Goal: Register for event/course

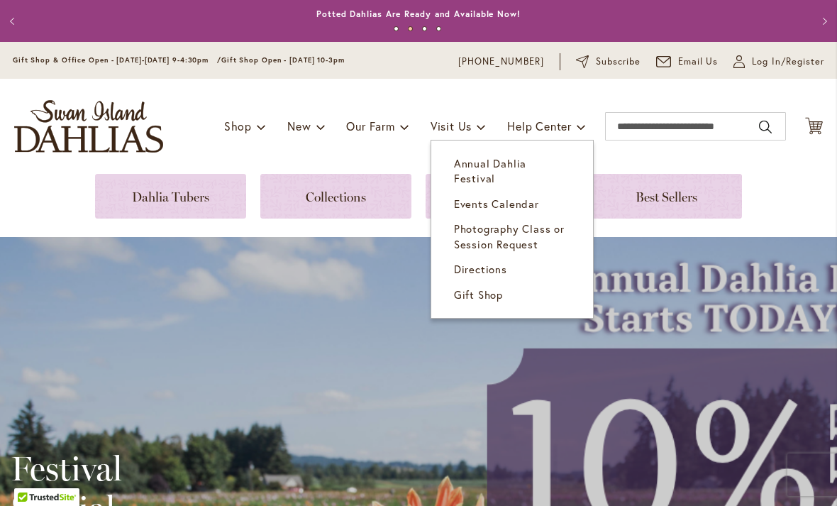
click at [527, 164] on span "Annual Dahlia Festival" at bounding box center [490, 170] width 72 height 29
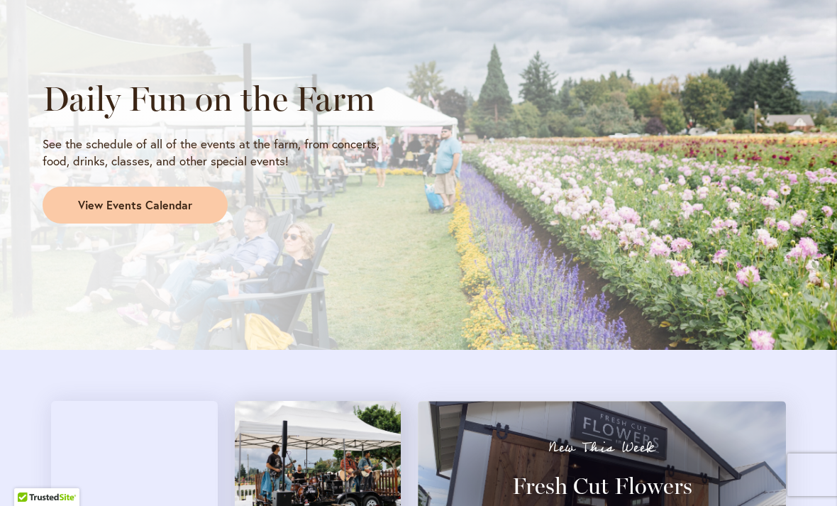
scroll to position [1238, 0]
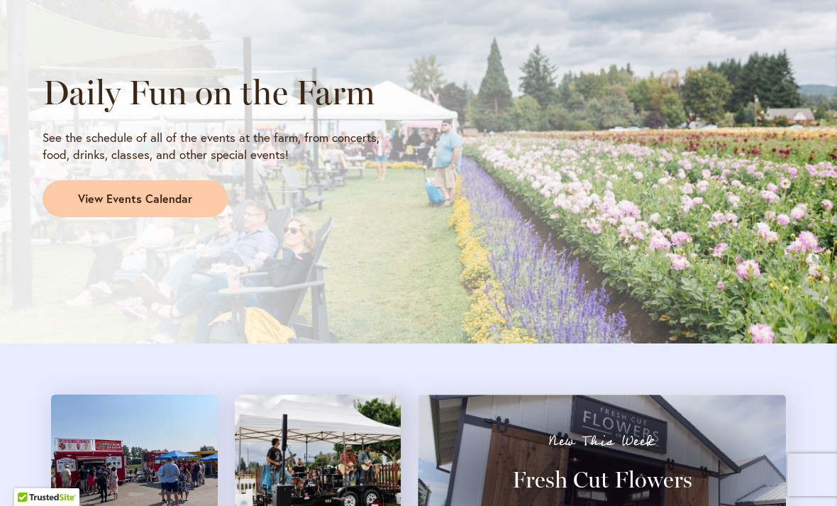
click at [164, 198] on span "View Events Calendar" at bounding box center [135, 199] width 114 height 16
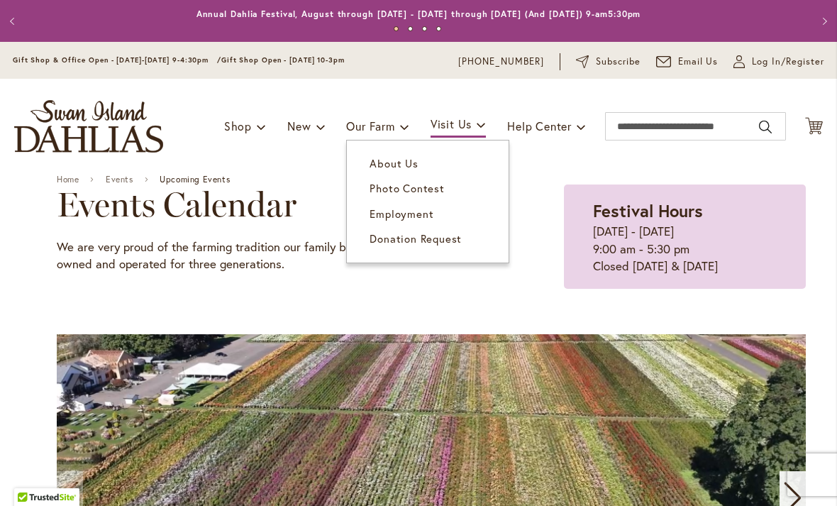
click at [430, 166] on link "About Us" at bounding box center [428, 163] width 162 height 25
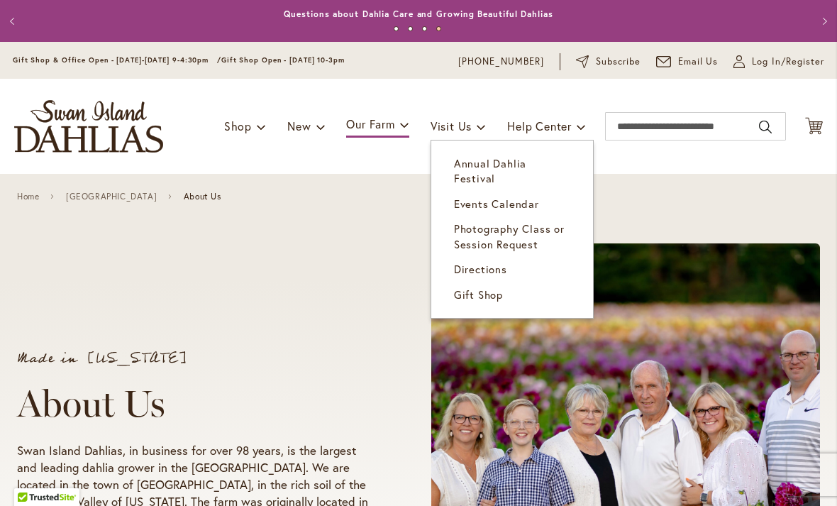
click at [527, 165] on span "Annual Dahlia Festival" at bounding box center [490, 170] width 72 height 29
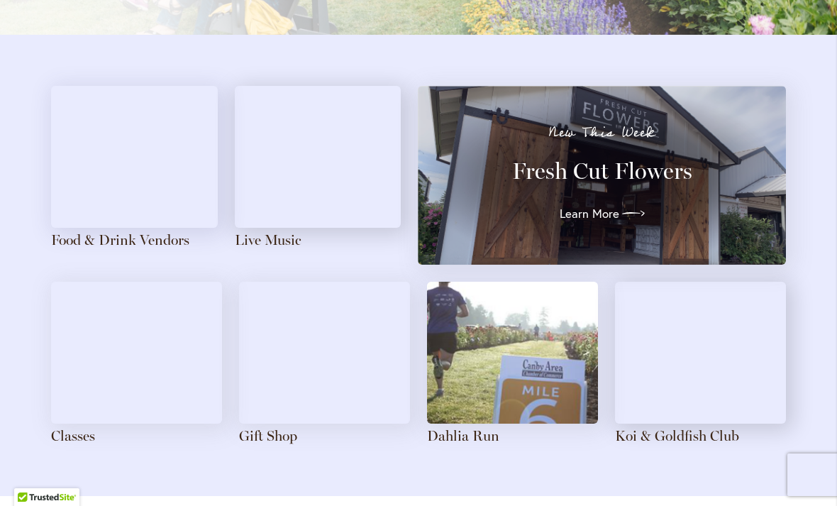
scroll to position [1560, 0]
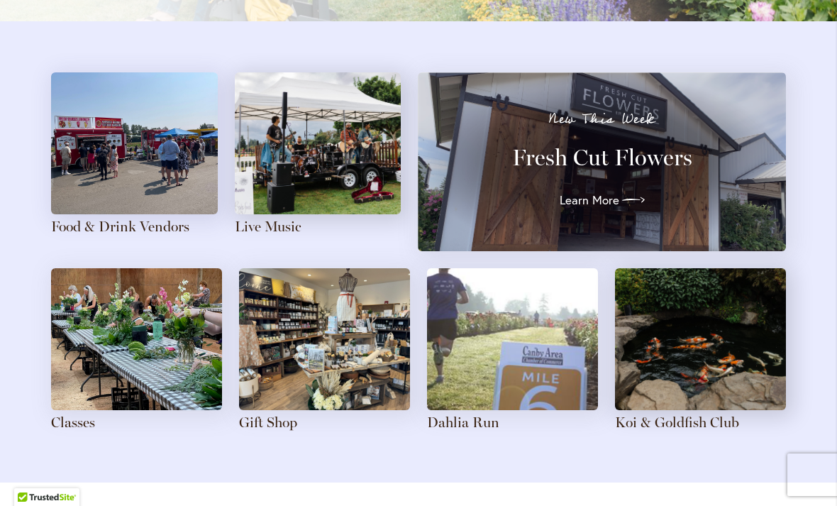
click at [634, 180] on div "New This Week Fresh Cut Flowers Learn More" at bounding box center [602, 161] width 317 height 99
click at [578, 204] on link "Learn More" at bounding box center [602, 200] width 85 height 23
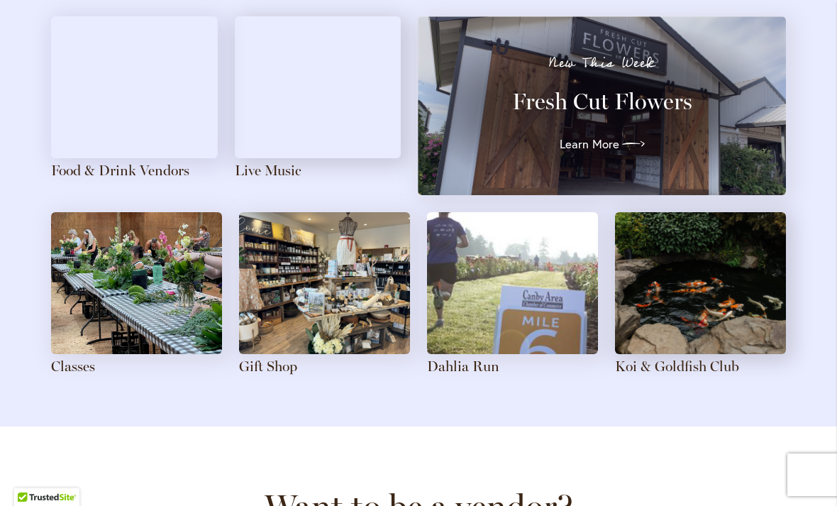
scroll to position [1648, 0]
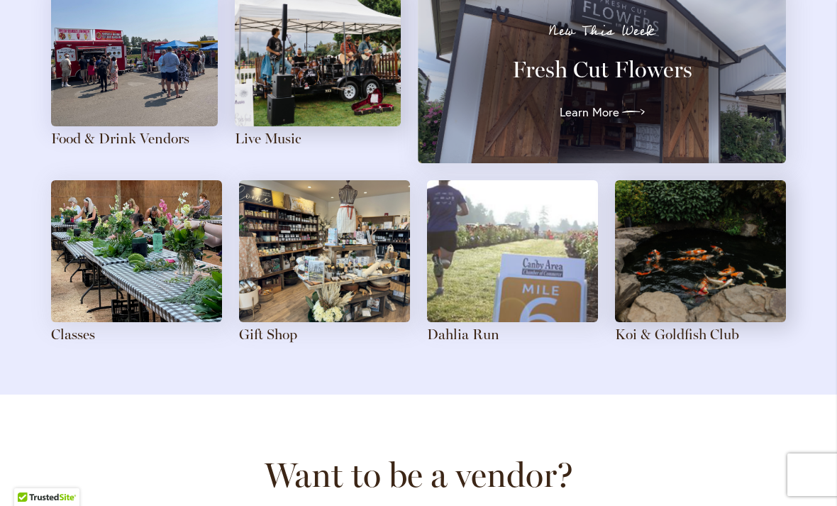
click at [76, 326] on link "Classes" at bounding box center [73, 334] width 44 height 17
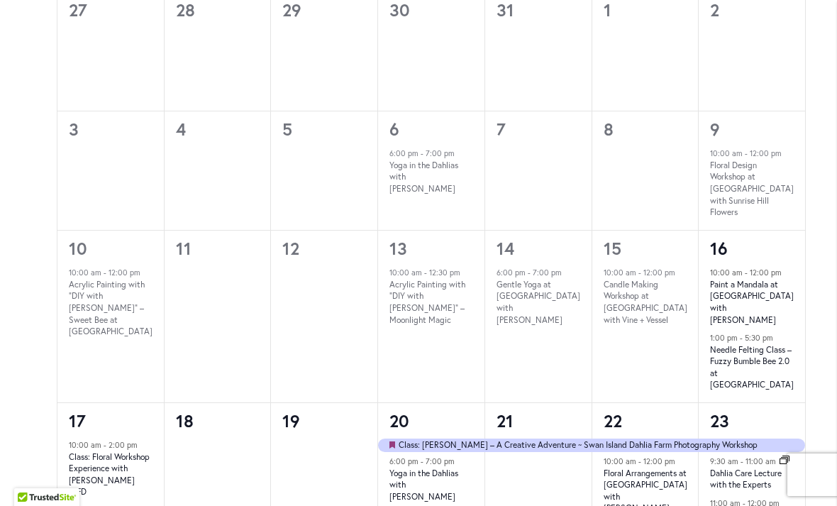
scroll to position [895, 0]
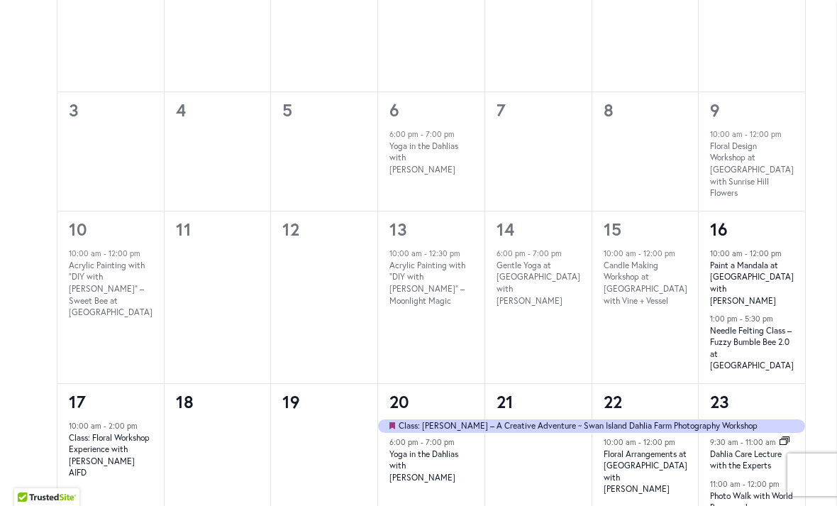
click at [749, 325] on link "Needle Felting Class – Fuzzy Bumble Bee 2.0 at [GEOGRAPHIC_DATA]" at bounding box center [752, 348] width 84 height 47
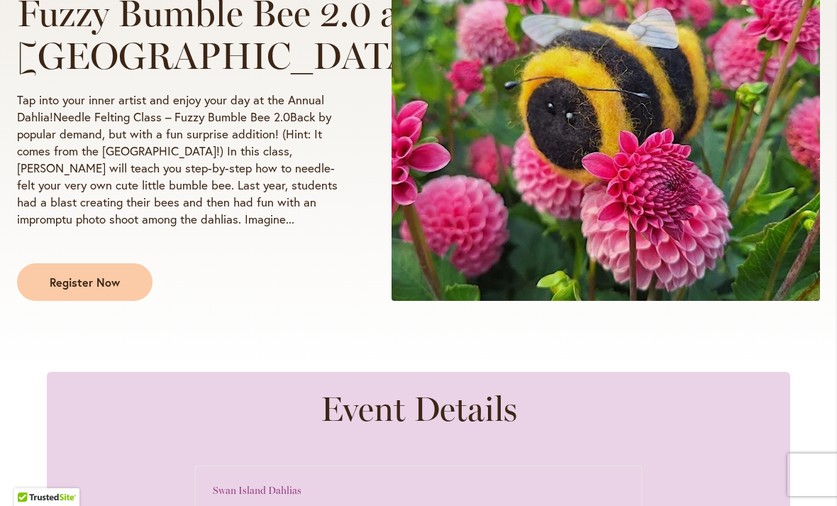
scroll to position [376, 0]
click at [59, 290] on span "Register Now" at bounding box center [85, 281] width 70 height 16
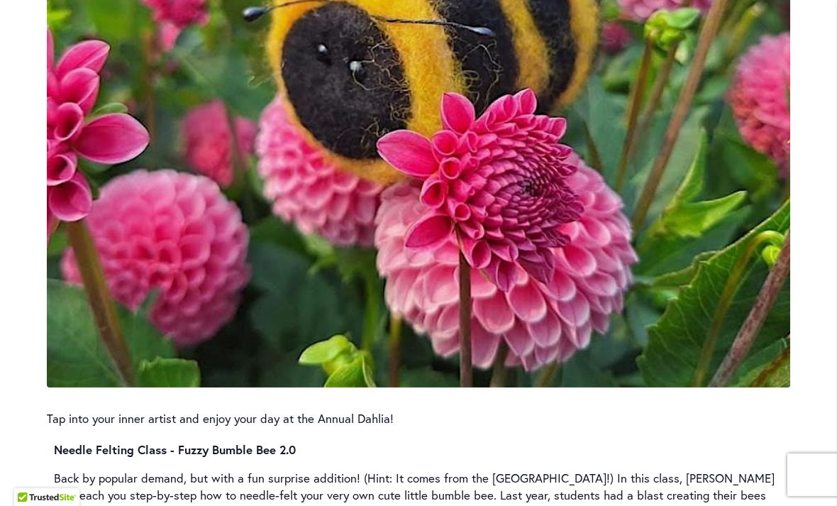
scroll to position [1555, 0]
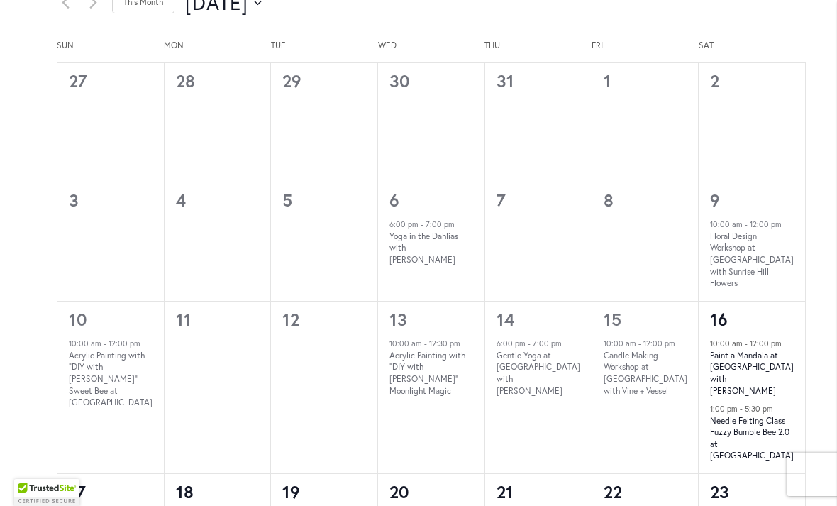
scroll to position [810, 0]
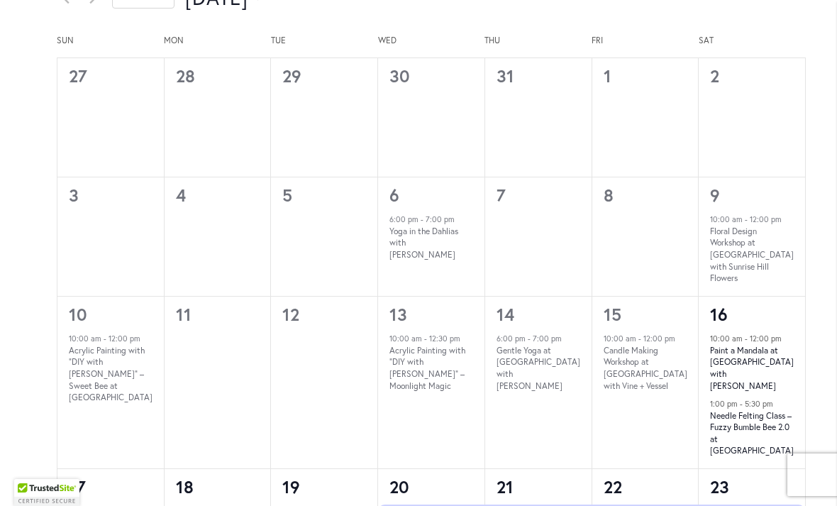
click at [755, 356] on link "Paint a Mandala at [GEOGRAPHIC_DATA] with [PERSON_NAME]" at bounding box center [752, 368] width 84 height 47
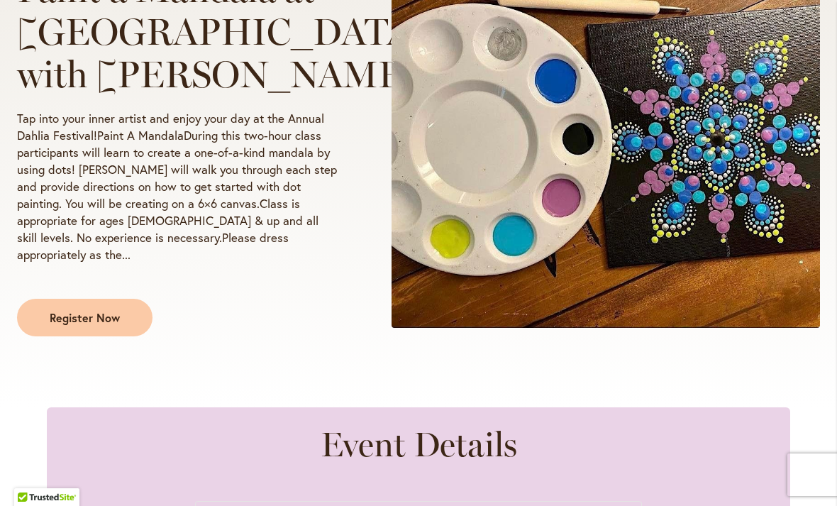
scroll to position [358, 0]
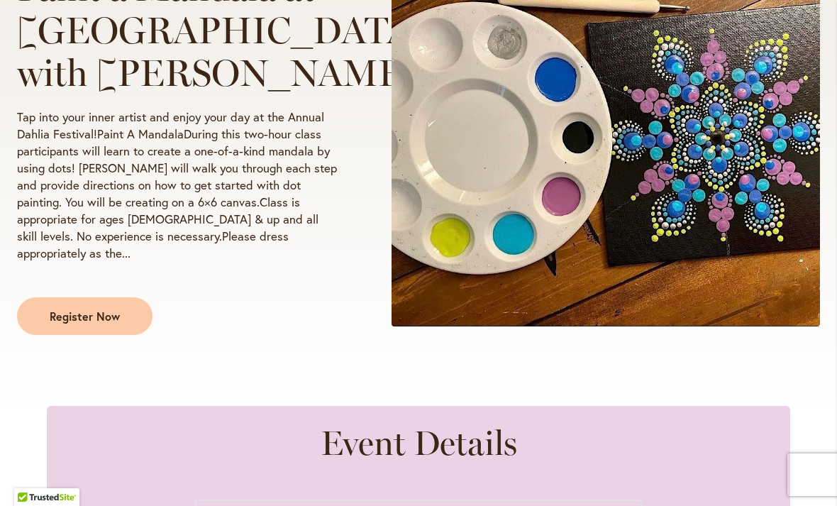
click at [69, 324] on span "Register Now" at bounding box center [85, 316] width 70 height 16
